Goal: Information Seeking & Learning: Learn about a topic

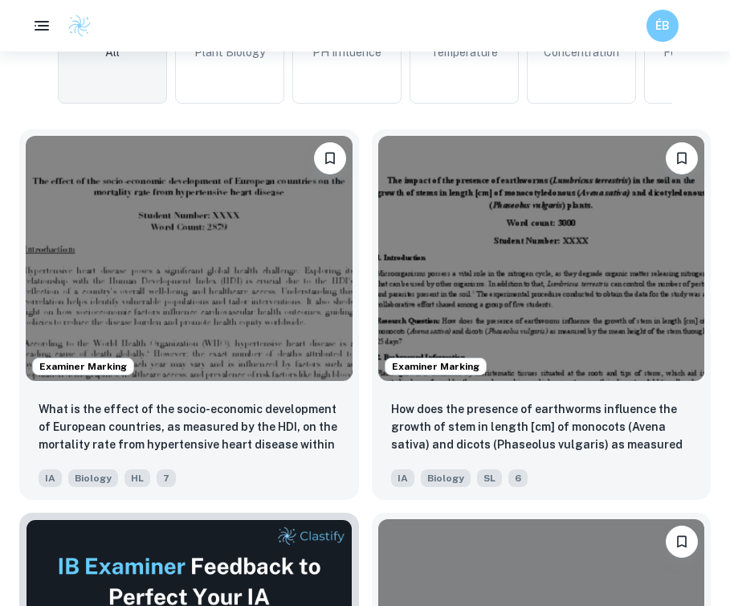
scroll to position [541, 0]
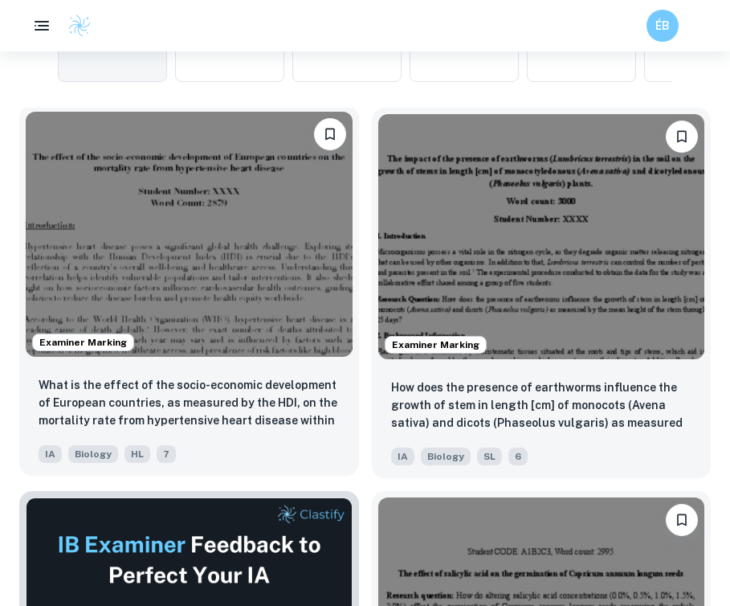
click at [194, 235] on img at bounding box center [189, 234] width 327 height 245
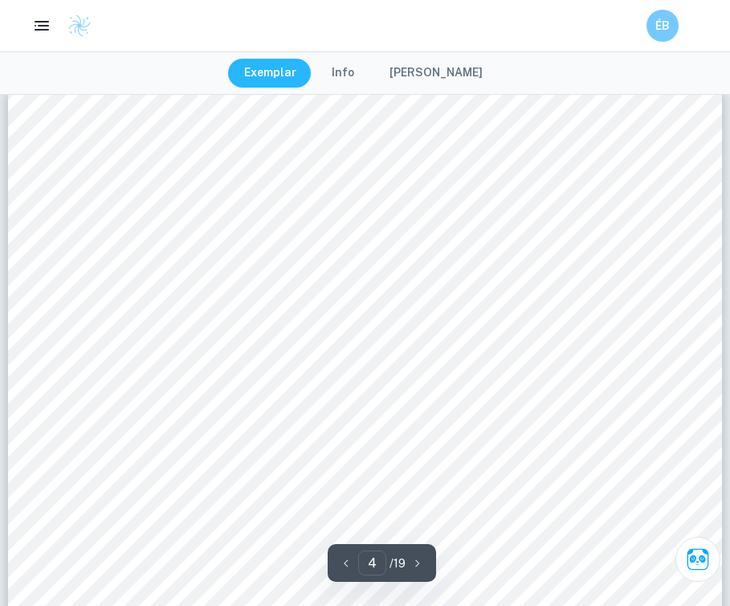
scroll to position [3344, 0]
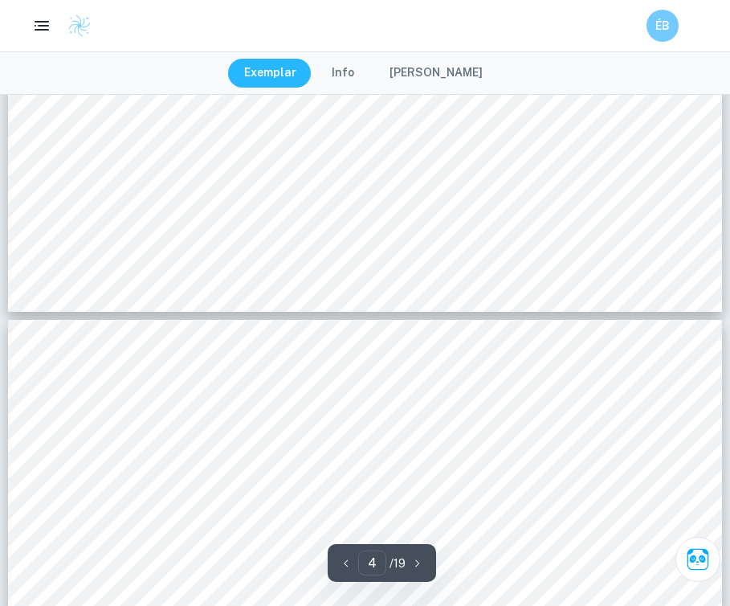
type input "3"
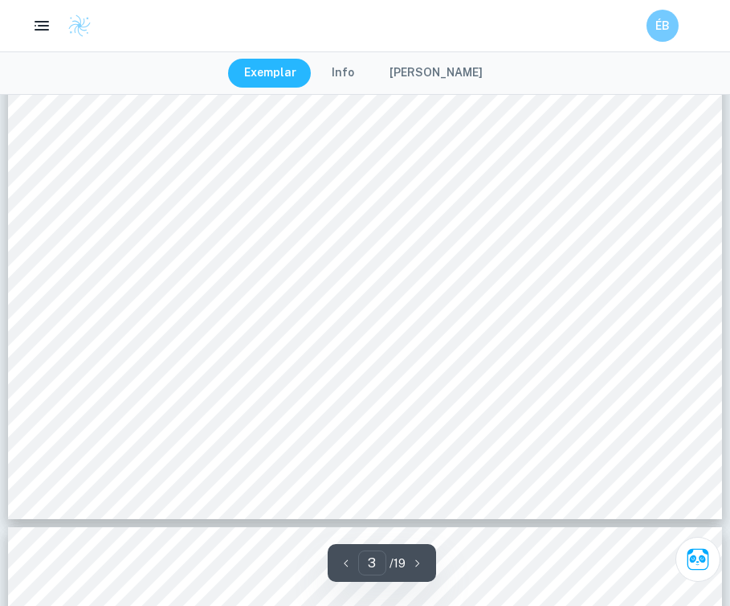
scroll to position [2806, 0]
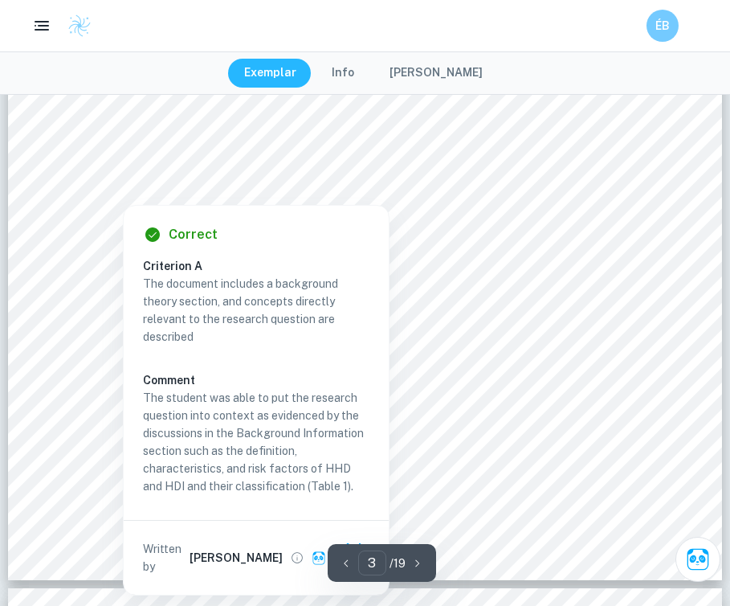
click at [163, 195] on div at bounding box center [123, 192] width 94 height 18
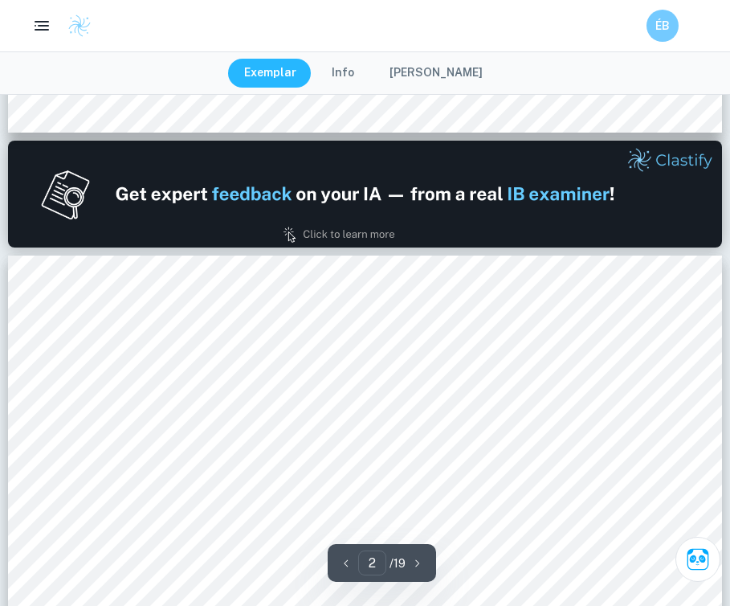
type input "1"
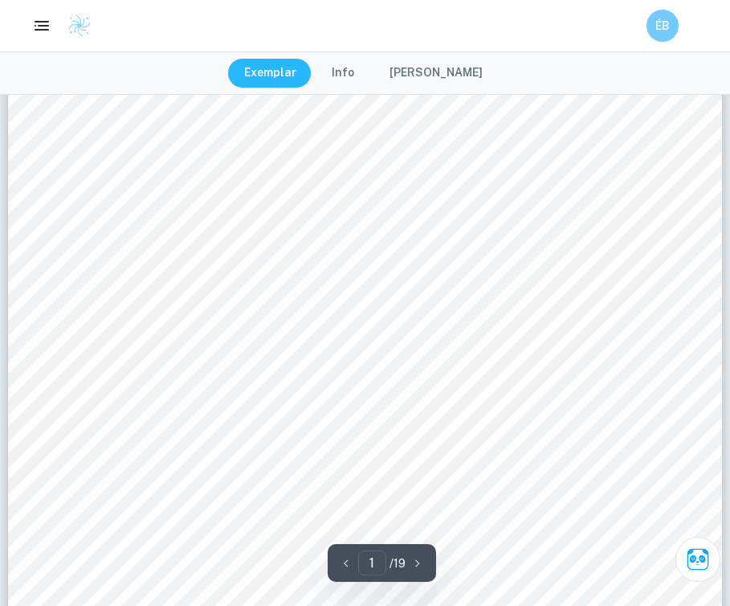
scroll to position [0, 0]
